Goal: Find contact information: Find contact information

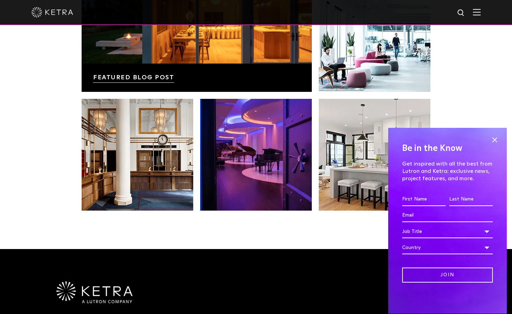
scroll to position [1466, 0]
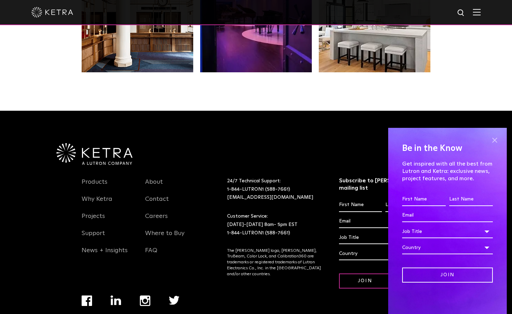
click at [491, 145] on span at bounding box center [495, 140] width 10 height 10
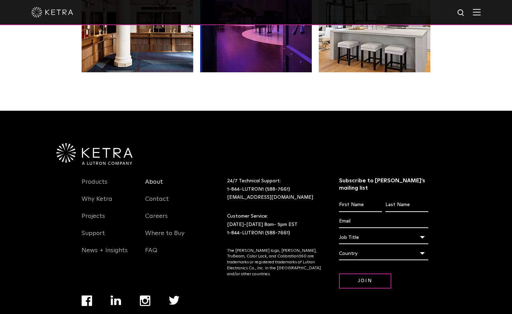
click at [152, 178] on link "About" at bounding box center [154, 186] width 18 height 16
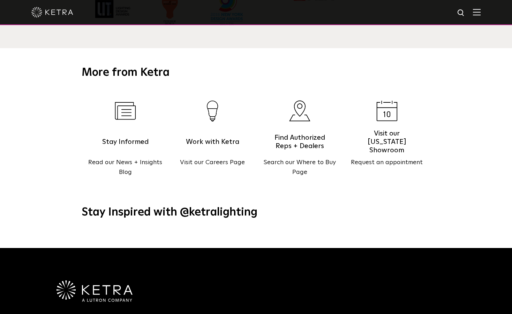
scroll to position [898, 0]
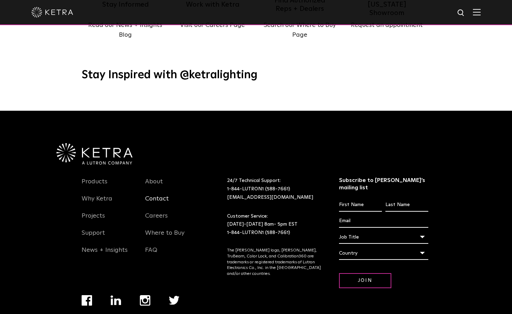
click at [159, 195] on link "Contact" at bounding box center [157, 203] width 24 height 16
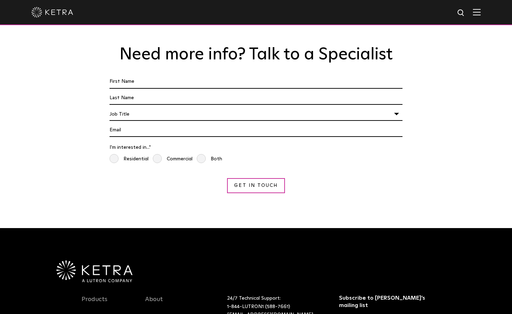
scroll to position [616, 0]
